Goal: Download file/media

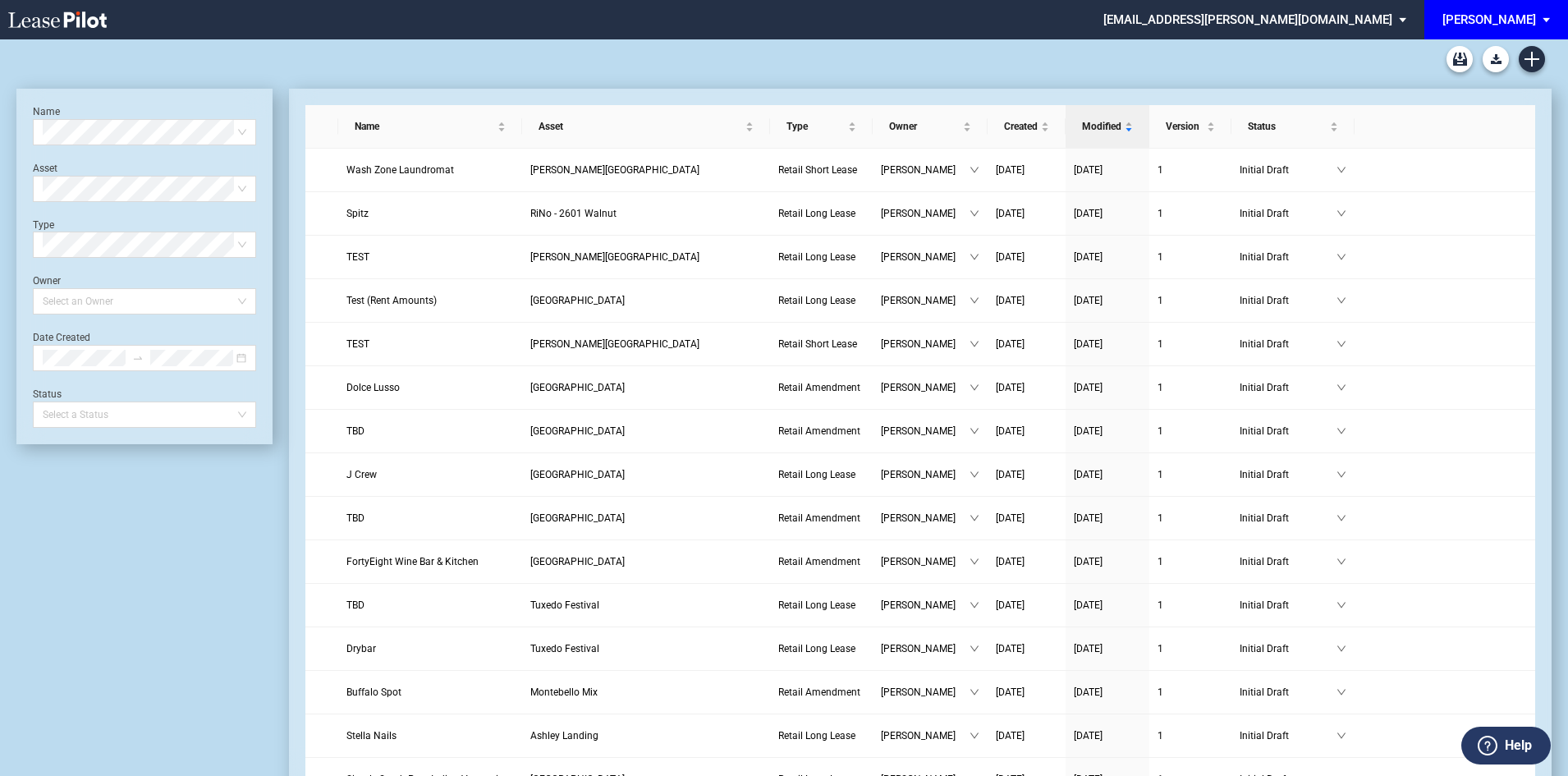
click at [1544, 23] on span "EDENS: \aEDENS\a" at bounding box center [1549, 20] width 20 height 40
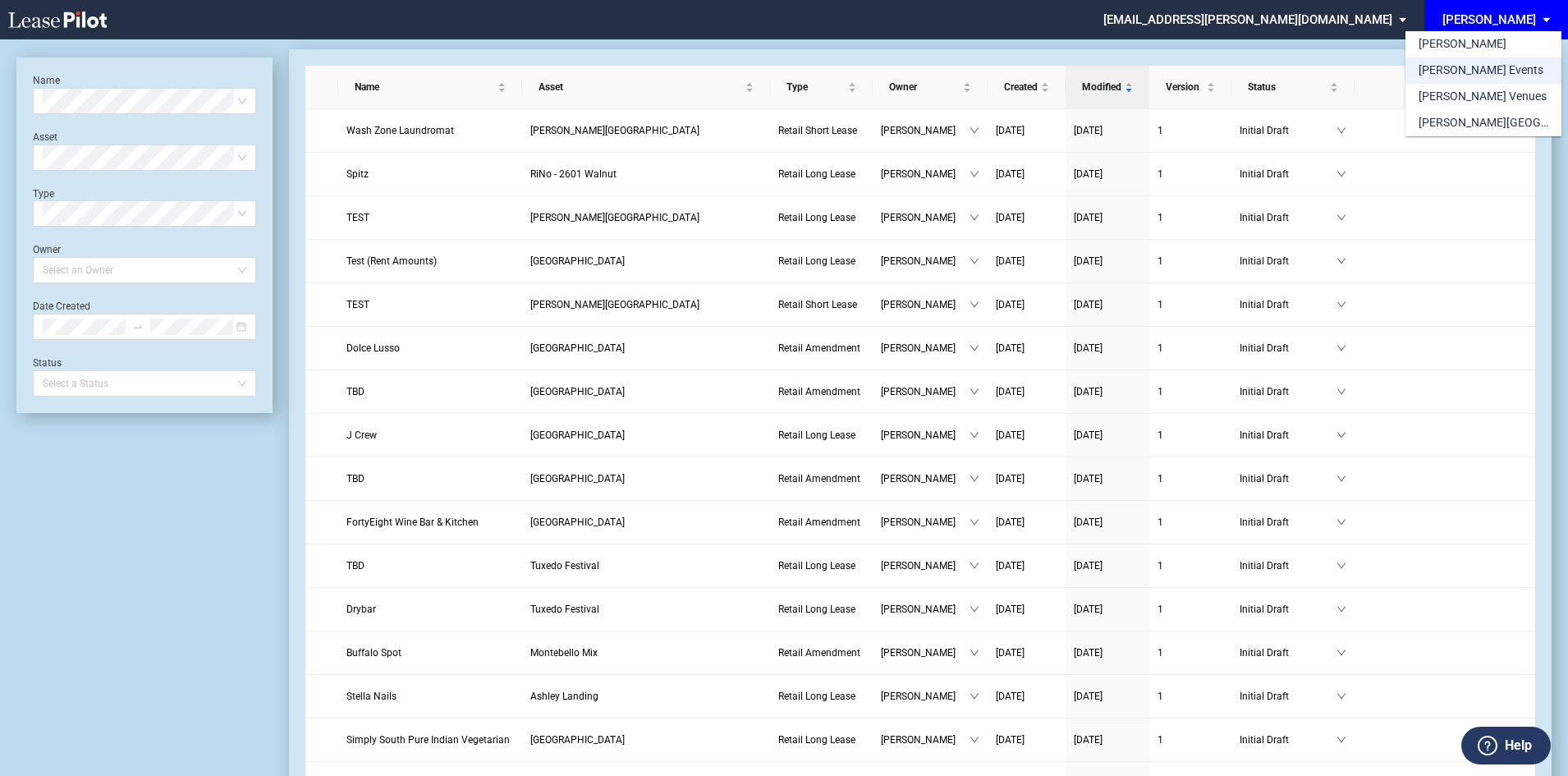
click at [1492, 67] on md-option "[PERSON_NAME] Events" at bounding box center [1483, 70] width 156 height 26
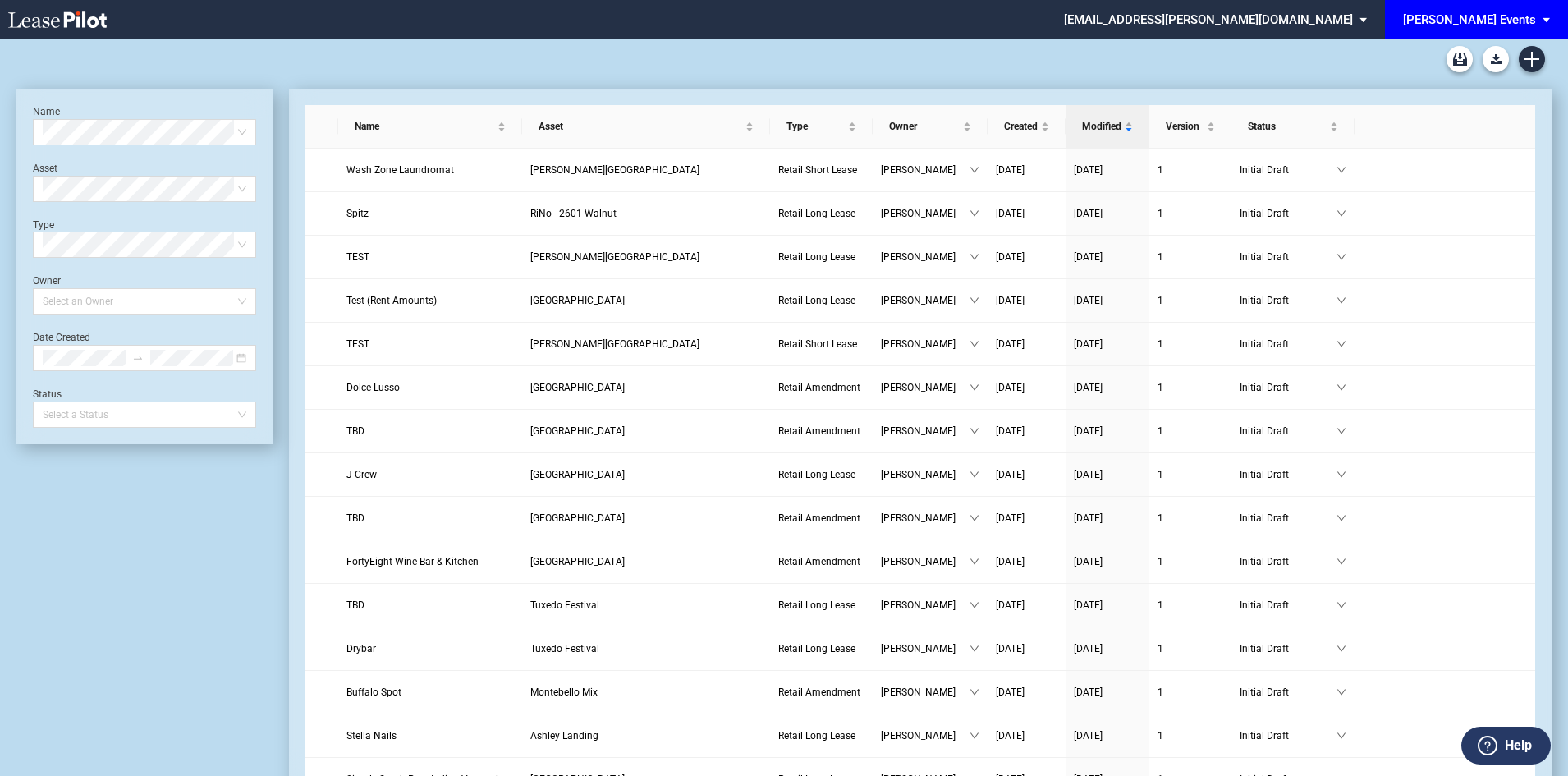
scroll to position [40, 0]
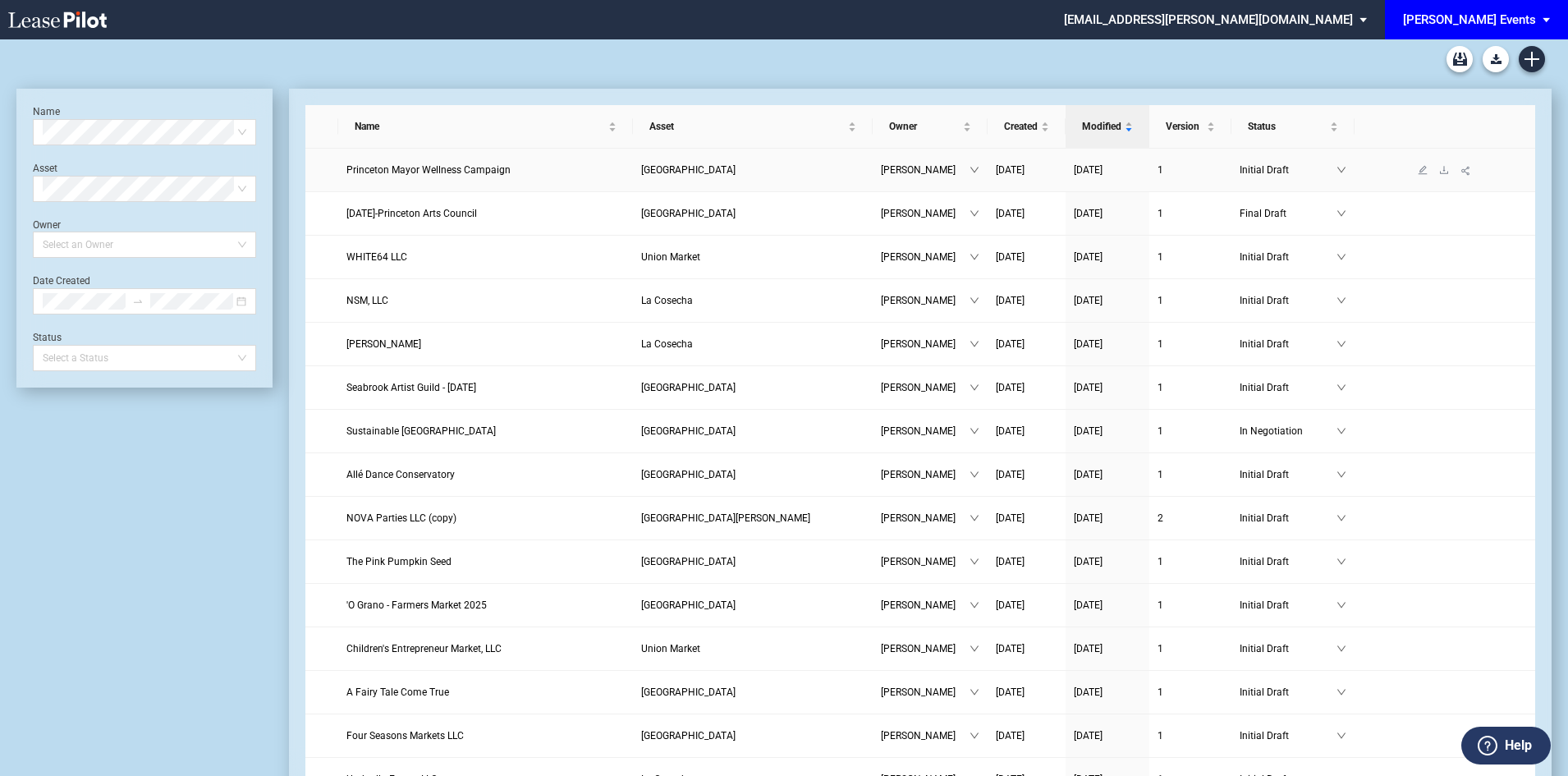
click at [465, 165] on span "Princeton Mayor Wellness Campaign" at bounding box center [429, 170] width 164 height 12
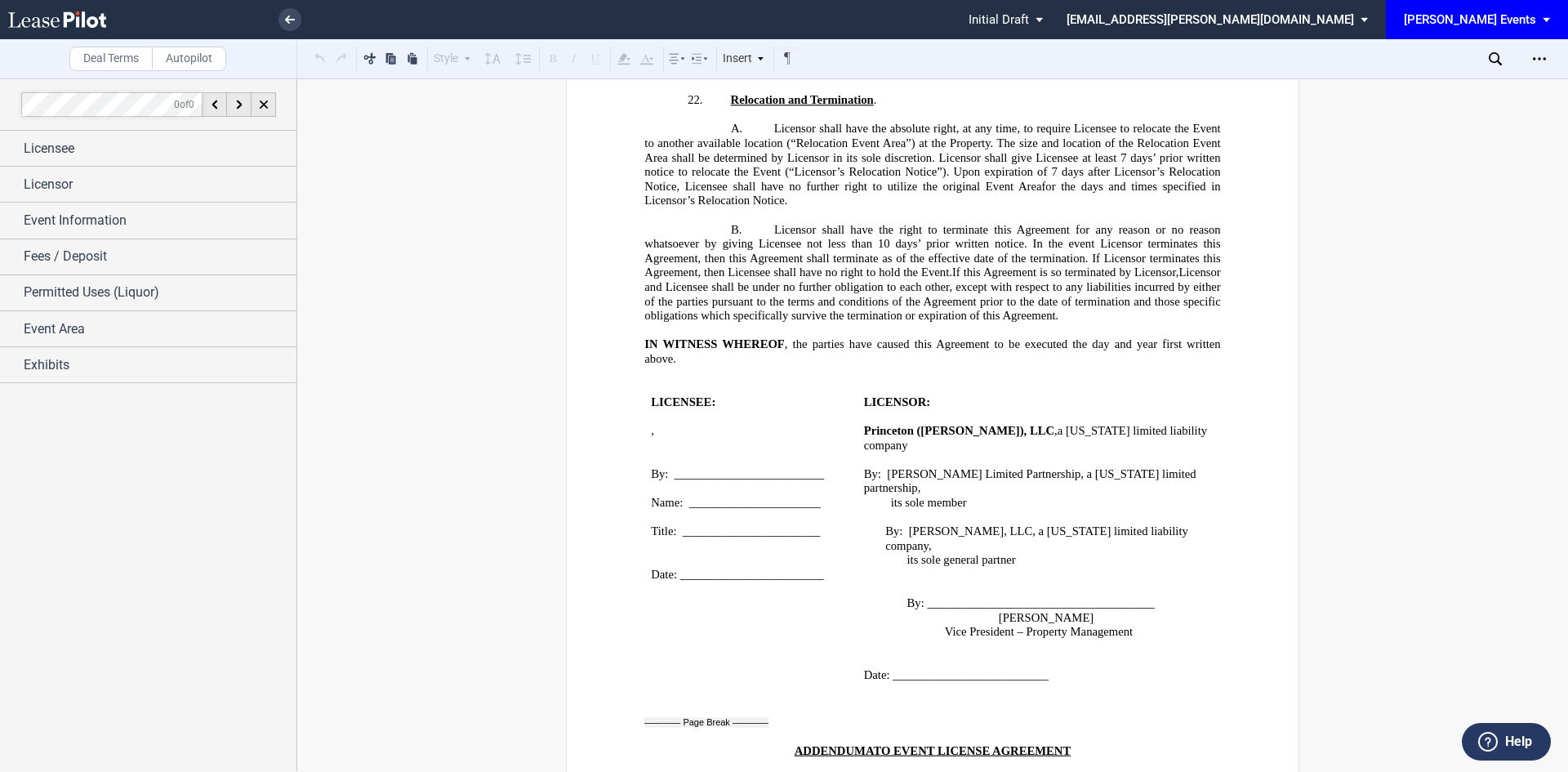
scroll to position [2451, 0]
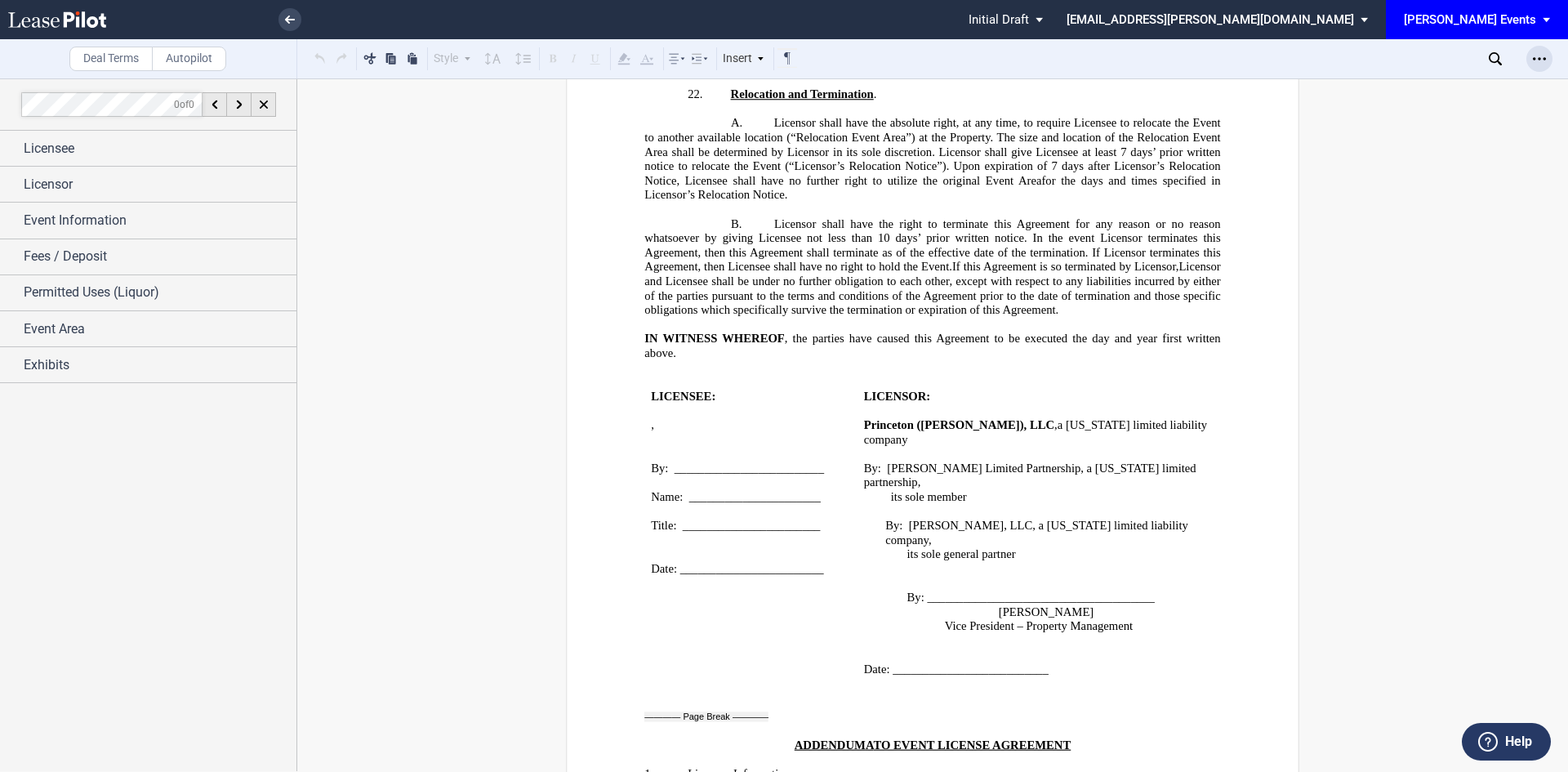
click at [1546, 70] on div "Open Lease options menu" at bounding box center [1539, 58] width 26 height 26
click at [1420, 97] on div "Download" at bounding box center [1438, 87] width 228 height 22
